Goal: Information Seeking & Learning: Stay updated

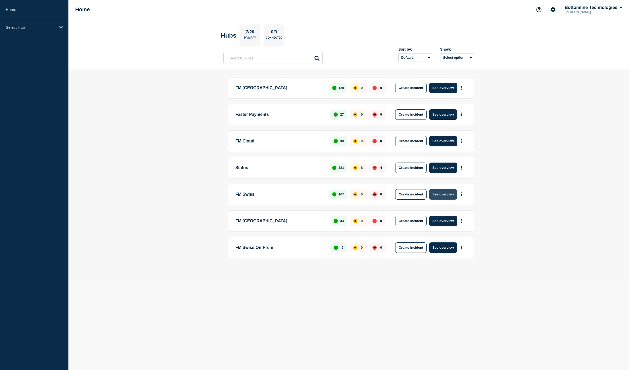
click at [441, 194] on button "See overview" at bounding box center [443, 194] width 28 height 10
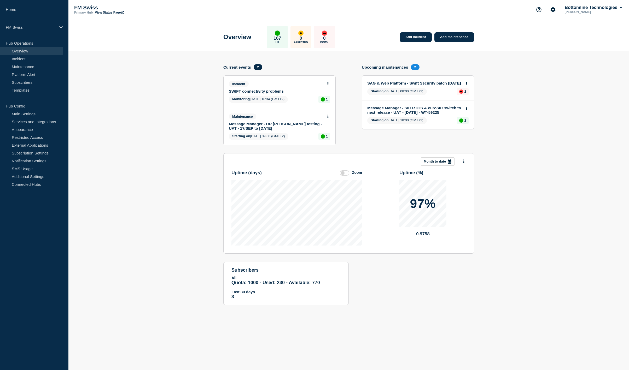
click at [256, 92] on link "SWIFT connectivity problems" at bounding box center [276, 91] width 94 height 4
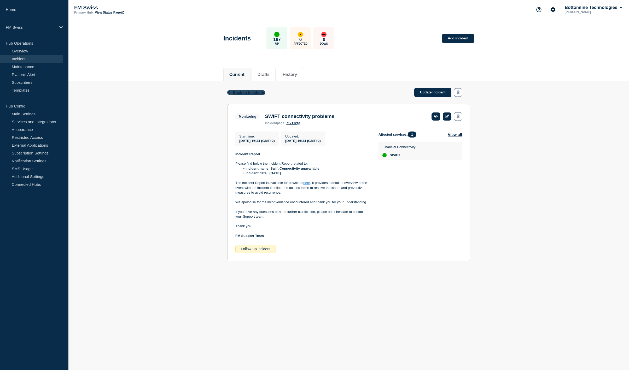
click at [237, 92] on span "Back to Incidents" at bounding box center [249, 92] width 32 height 4
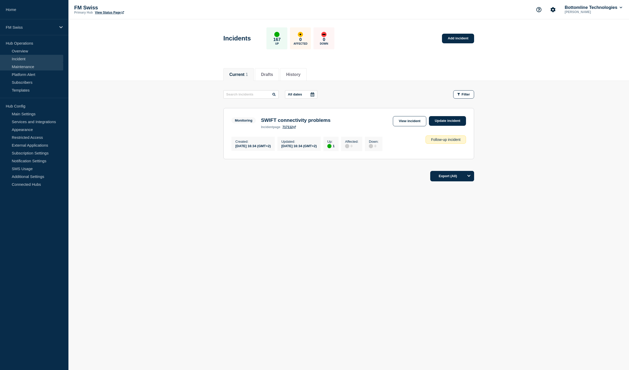
click at [31, 65] on link "Maintenance" at bounding box center [31, 67] width 63 height 8
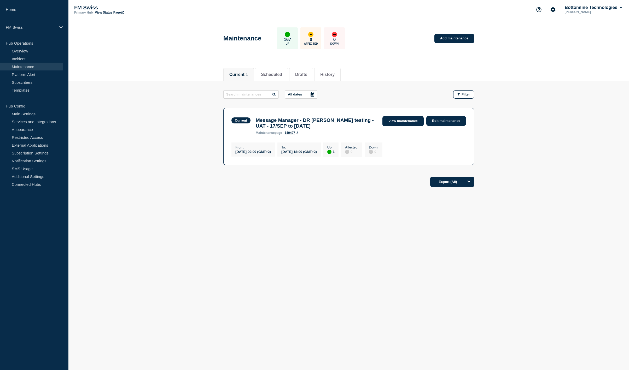
click at [412, 121] on link "View maintenance" at bounding box center [402, 121] width 41 height 10
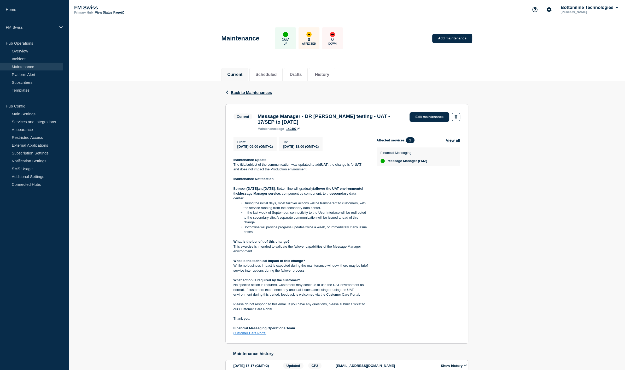
click at [249, 162] on strong "Maintenance Update" at bounding box center [249, 160] width 33 height 4
drag, startPoint x: 249, startPoint y: 162, endPoint x: 253, endPoint y: 170, distance: 9.0
click at [253, 170] on div "Maintenance Update The title/subject of the communication was updated to add UA…" at bounding box center [300, 247] width 135 height 178
copy div "Maintenance Update The title/subject of the communication was updated to add UA…"
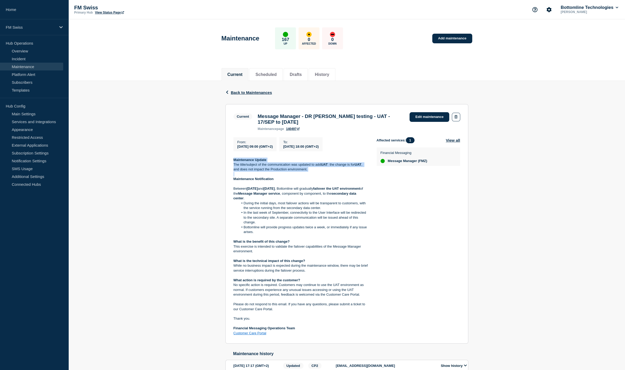
click at [442, 49] on div "Maintenance 167 Up 0 Affected 0 Down Add maintenance" at bounding box center [346, 37] width 262 height 32
click at [259, 200] on p "Between [DATE] and [DATE] , Bottomline will gradually failover the UAT environm…" at bounding box center [300, 193] width 135 height 14
drag, startPoint x: 259, startPoint y: 200, endPoint x: 332, endPoint y: 202, distance: 72.3
click at [332, 201] on p "Between [DATE] and [DATE] , Bottomline will gradually failover the UAT environm…" at bounding box center [300, 193] width 135 height 14
click at [335, 201] on p "Between [DATE] and [DATE] , Bottomline will gradually failover the UAT environm…" at bounding box center [300, 193] width 135 height 14
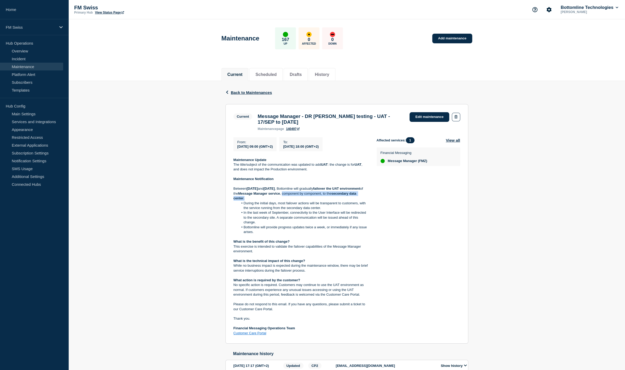
copy p "component by component, to the secondary data center ."
click at [519, 90] on div "Back Back to Maintenances Current Message Manager - DR [PERSON_NAME] testing - …" at bounding box center [346, 249] width 556 height 336
